Goal: Obtain resource: Download file/media

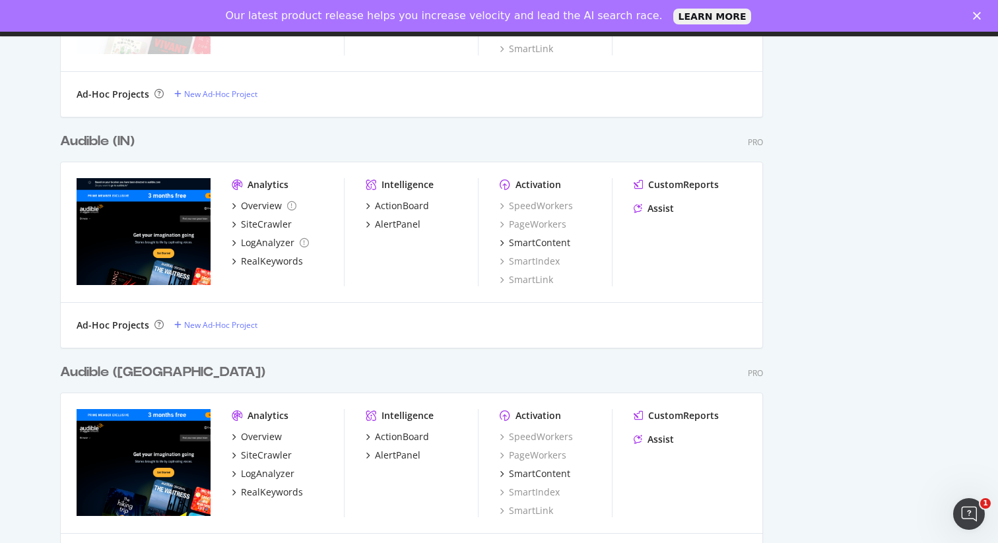
scroll to position [2140, 0]
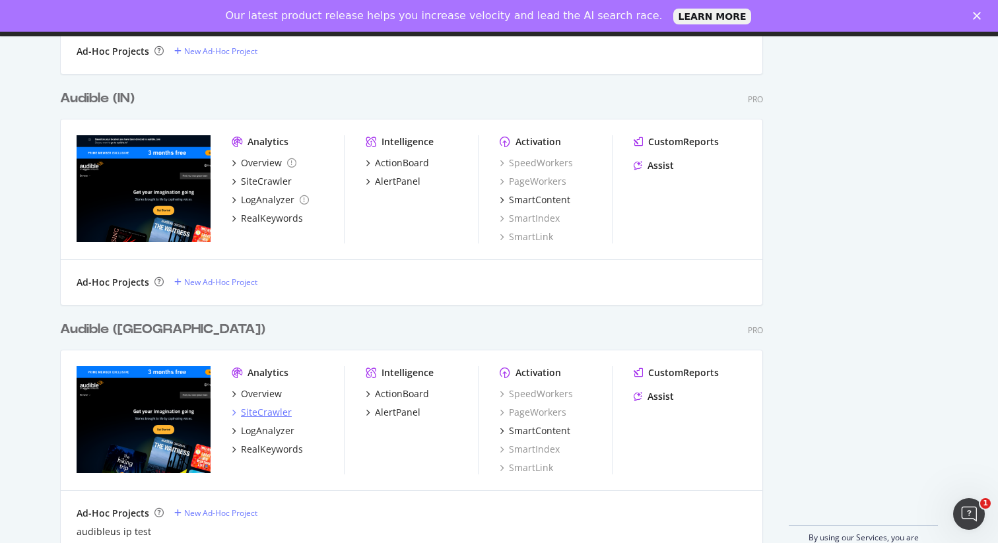
click at [246, 414] on div "SiteCrawler" at bounding box center [266, 412] width 51 height 13
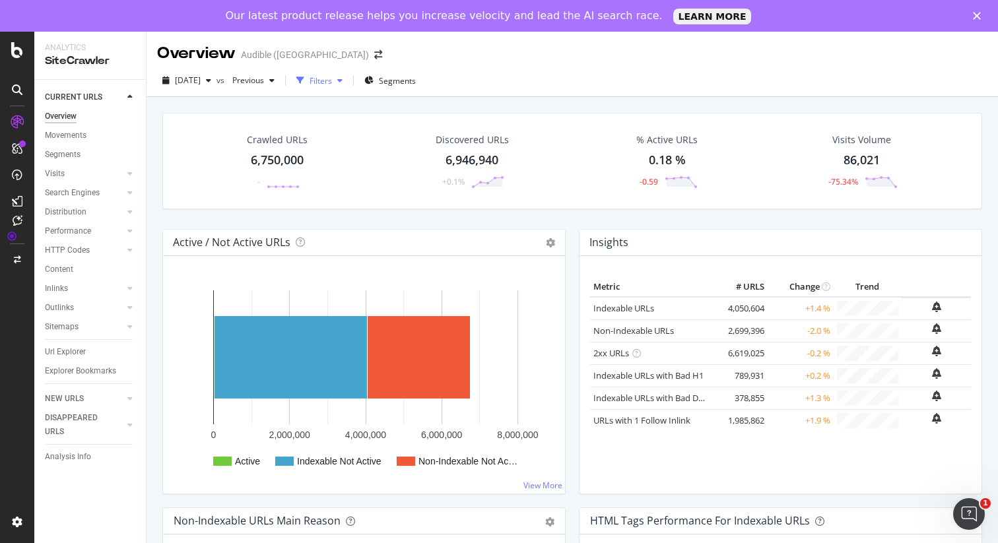
click at [332, 79] on div "Filters" at bounding box center [321, 80] width 22 height 11
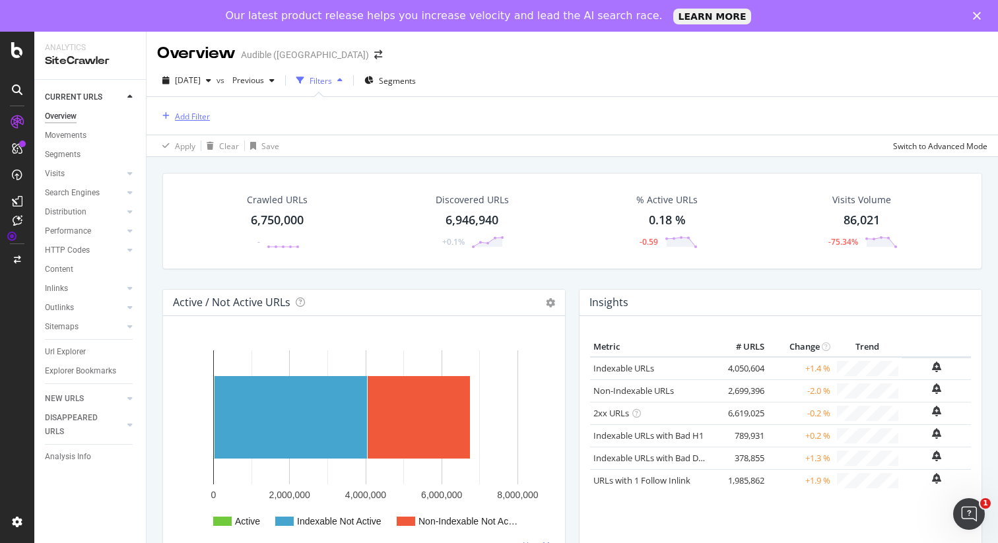
click at [199, 115] on div "Add Filter" at bounding box center [192, 116] width 35 height 11
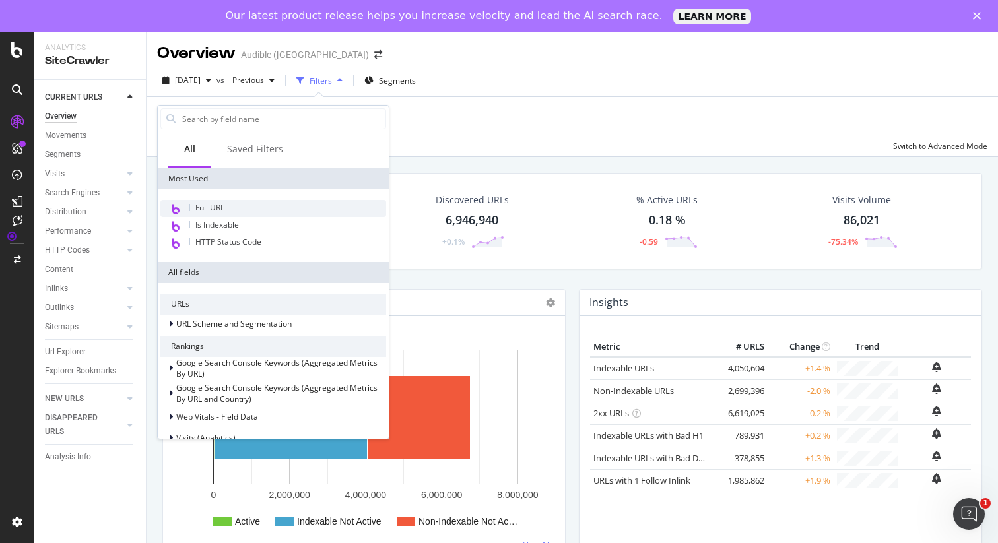
click at [217, 202] on span "Full URL" at bounding box center [209, 207] width 29 height 11
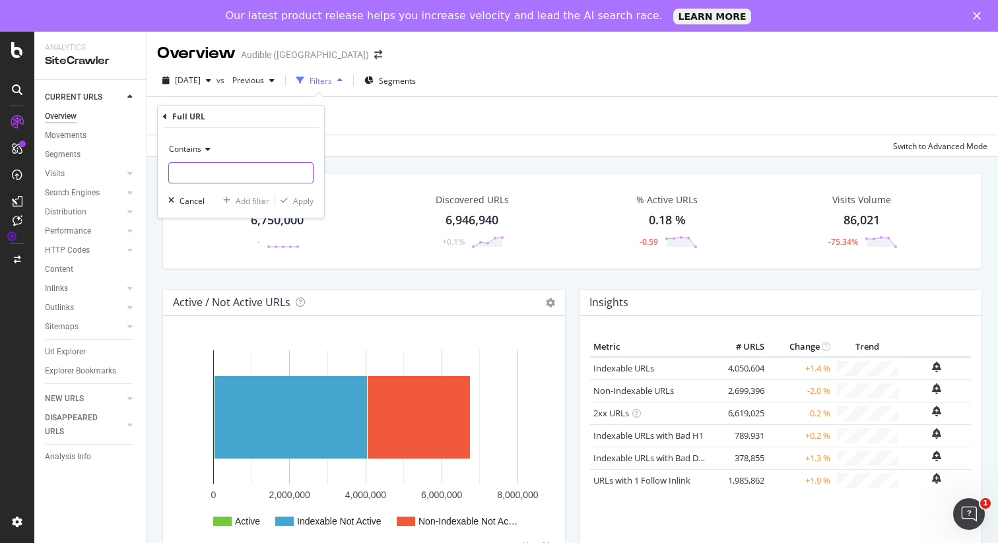
click at [207, 174] on input "text" at bounding box center [241, 172] width 144 height 21
type input "/ep/"
click at [257, 200] on div "Add filter" at bounding box center [253, 200] width 34 height 11
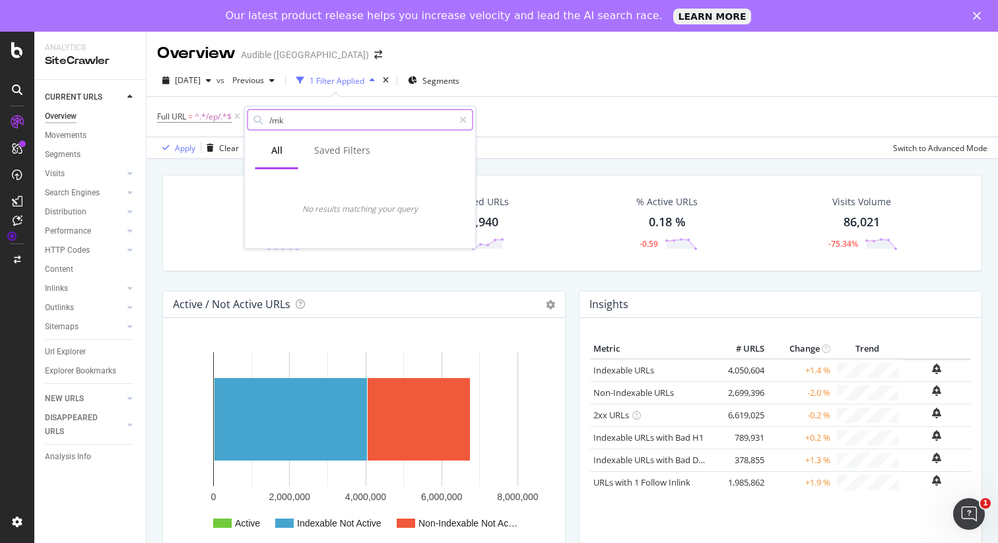
type input "/mk/"
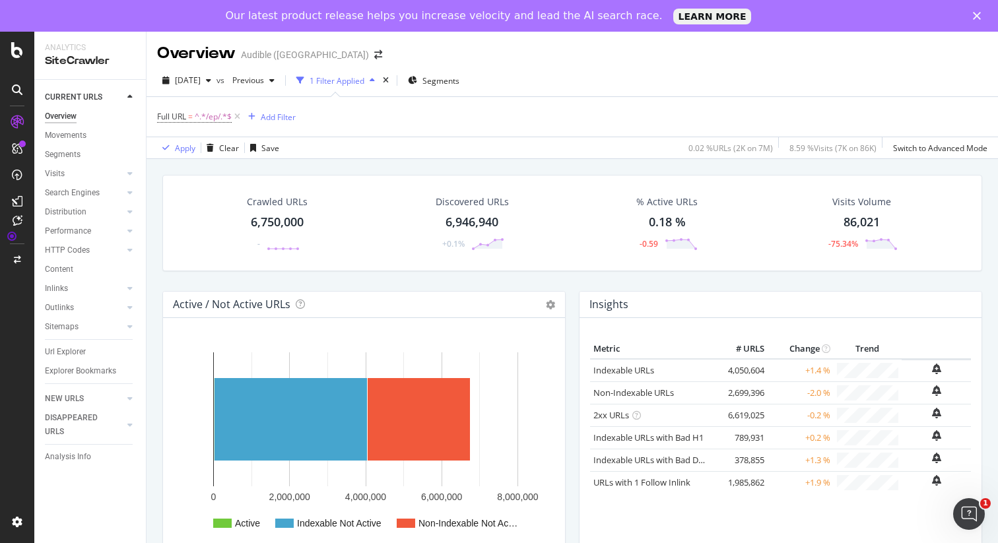
click at [541, 104] on div "Full URL = ^.*/ep/.*$ Add Filter" at bounding box center [572, 117] width 831 height 40
click at [267, 120] on div "Add Filter" at bounding box center [278, 117] width 35 height 11
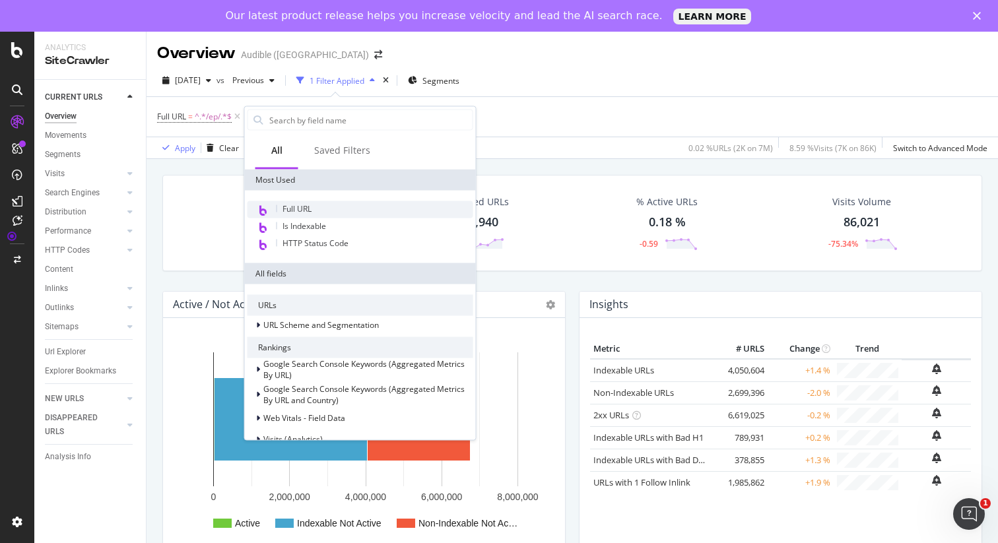
click at [304, 205] on span "Full URL" at bounding box center [297, 208] width 29 height 11
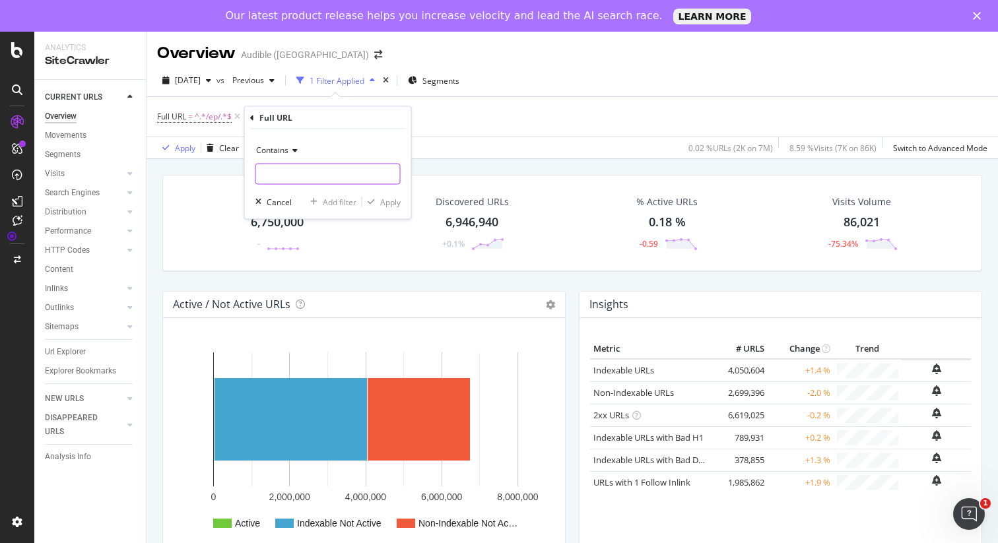
click at [298, 176] on input "text" at bounding box center [328, 174] width 144 height 21
type input "/mk/"
click at [388, 200] on div "Apply" at bounding box center [390, 201] width 20 height 11
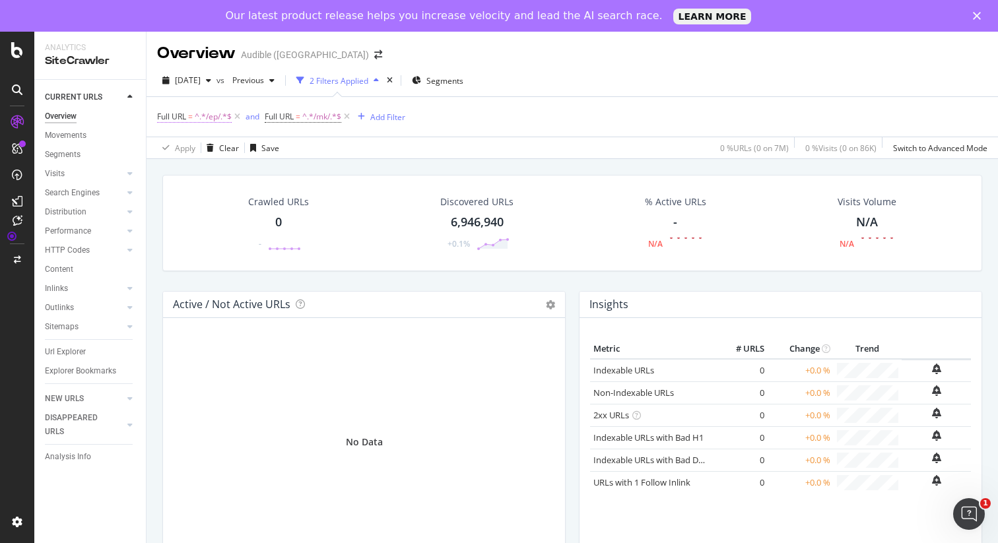
click at [193, 114] on span "Full URL = ^.*/ep/.*$" at bounding box center [194, 117] width 75 height 12
click at [503, 123] on div "Full URL = ^.*/ep/.*$ and Full URL = ^.*/mk/.*$ Add Filter" at bounding box center [572, 117] width 831 height 40
click at [483, 114] on div "Full URL = ^.*/ep/.*$ and Full URL = ^.*/mk/.*$ Add Filter" at bounding box center [572, 117] width 831 height 40
click at [69, 351] on div "Url Explorer" at bounding box center [65, 352] width 41 height 14
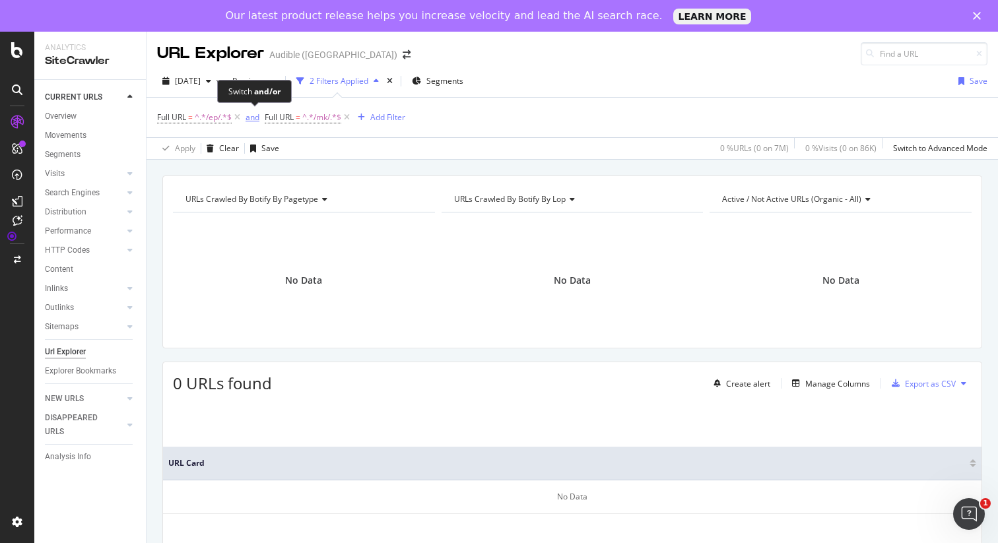
click at [255, 118] on div "and" at bounding box center [253, 117] width 14 height 11
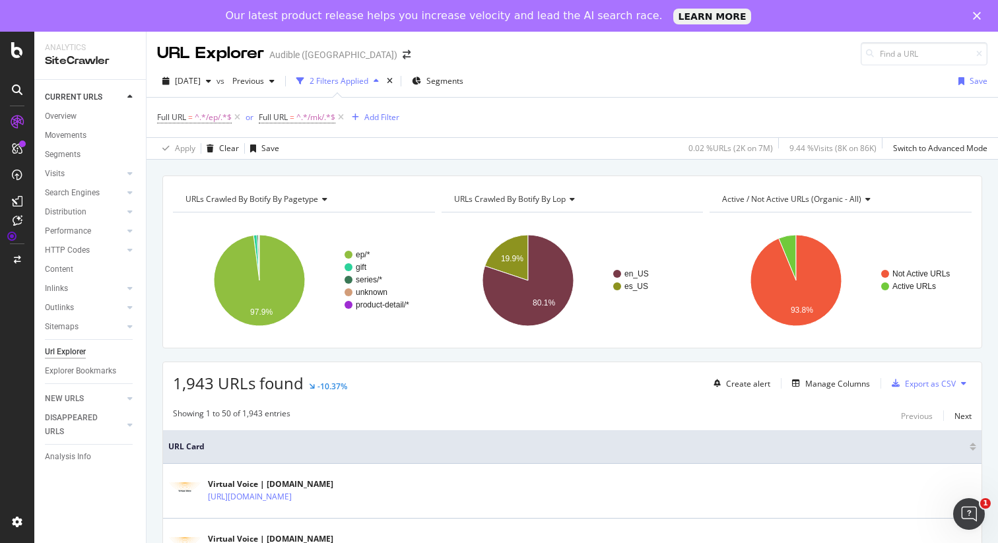
click at [963, 382] on icon at bounding box center [963, 384] width 5 height 8
click at [940, 346] on div "URLs Crawled By Botify By pagetype Chart (by Value) Table Expand Export as CSV …" at bounding box center [572, 262] width 820 height 173
click at [916, 383] on div "Export as CSV" at bounding box center [930, 383] width 51 height 11
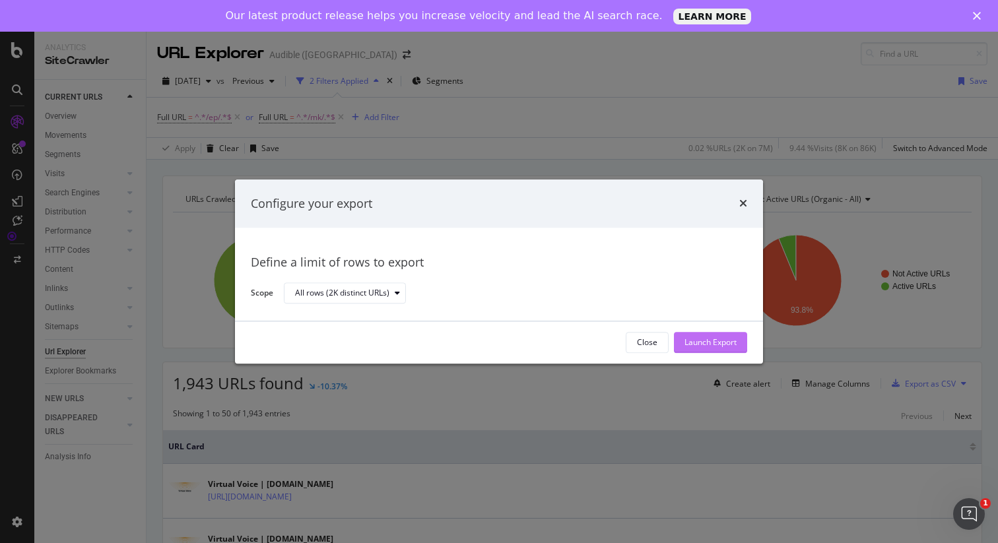
click at [718, 339] on div "Launch Export" at bounding box center [711, 342] width 52 height 11
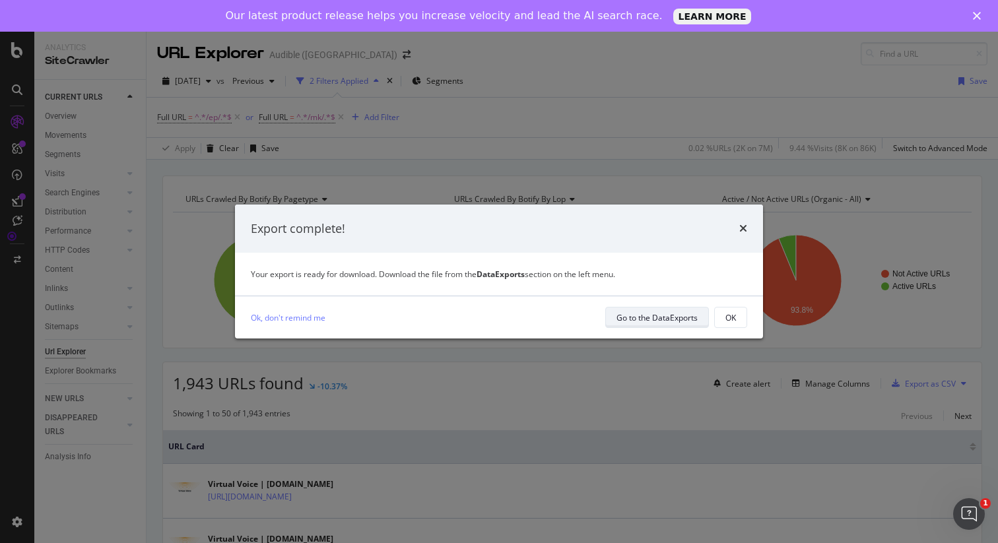
click at [670, 315] on div "Go to the DataExports" at bounding box center [657, 317] width 81 height 11
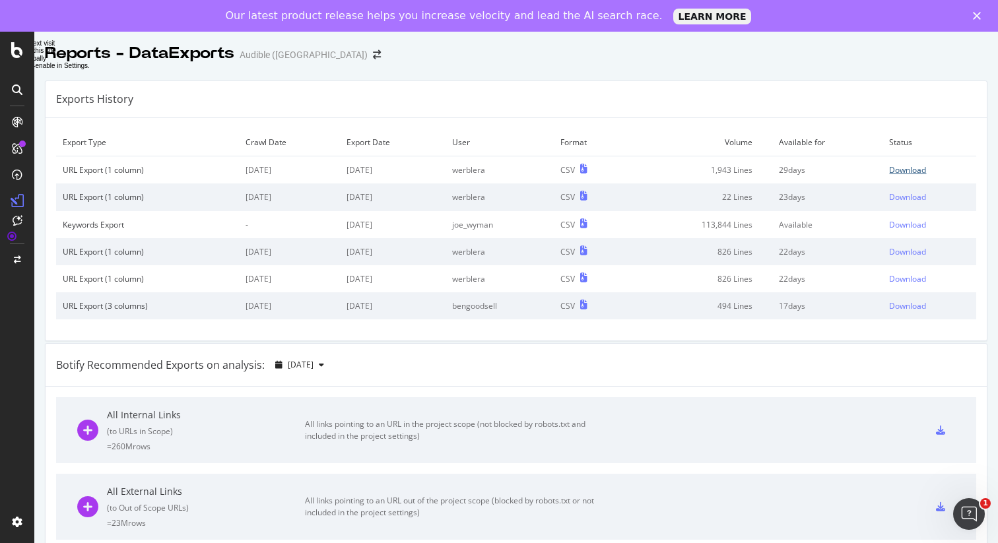
click at [908, 170] on div "Download" at bounding box center [907, 169] width 37 height 11
